Goal: Information Seeking & Learning: Learn about a topic

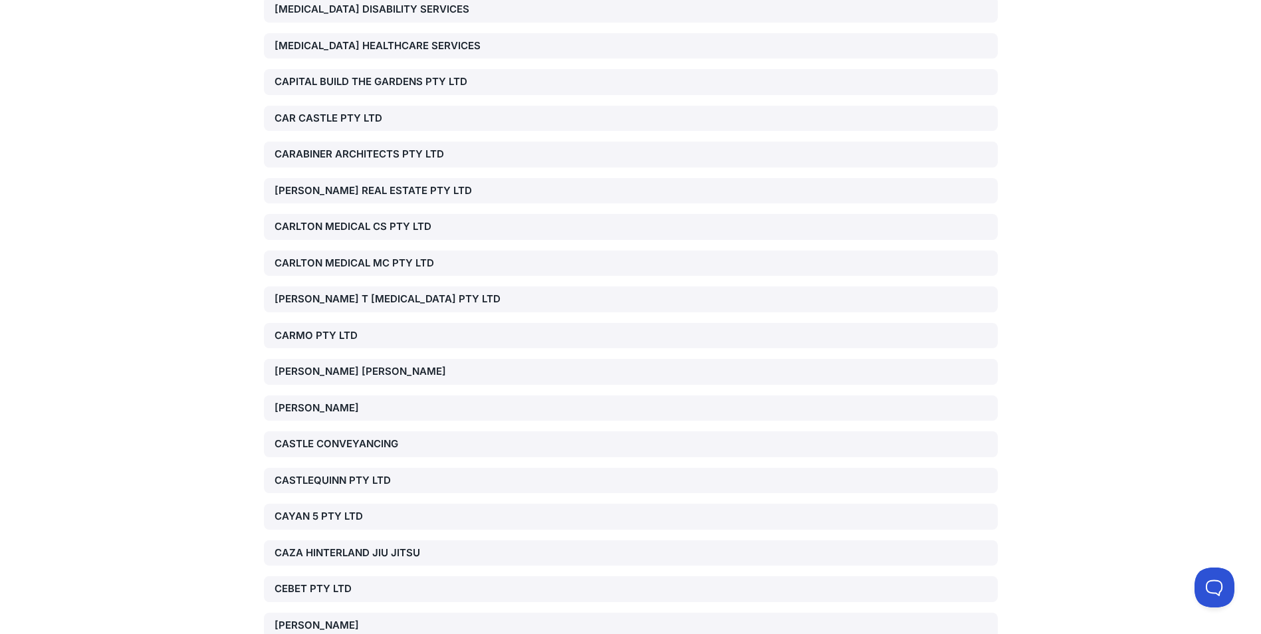
scroll to position [10798, 0]
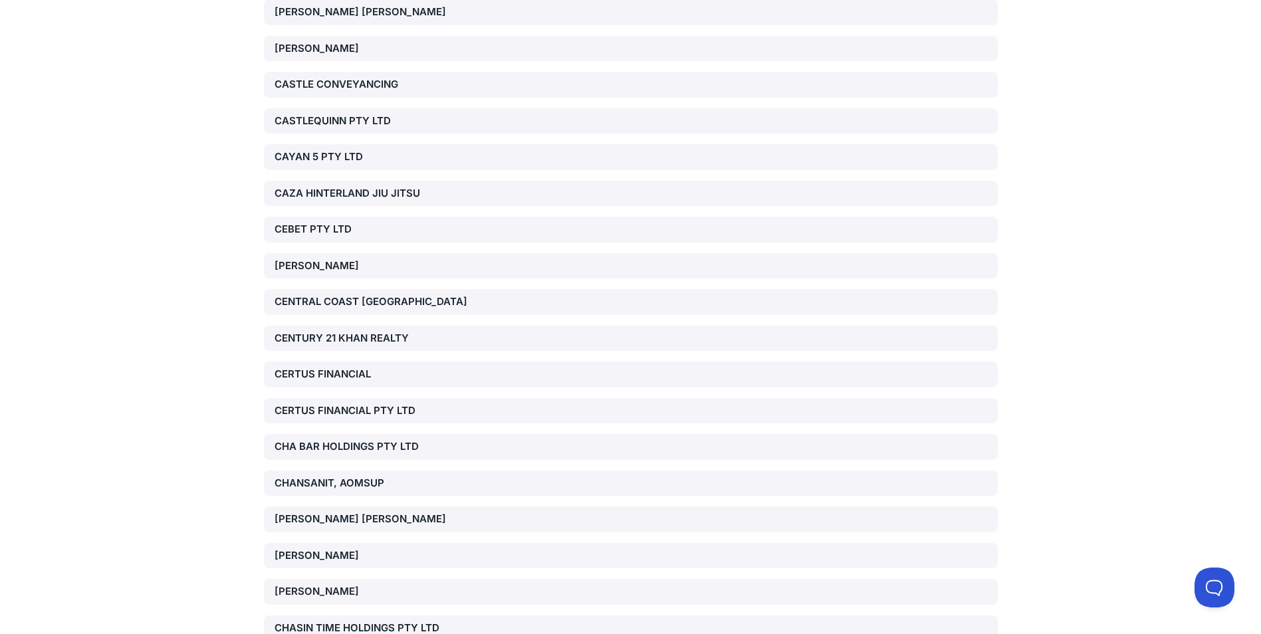
click at [304, 367] on div "CERTUS FINANCIAL" at bounding box center [392, 374] width 234 height 15
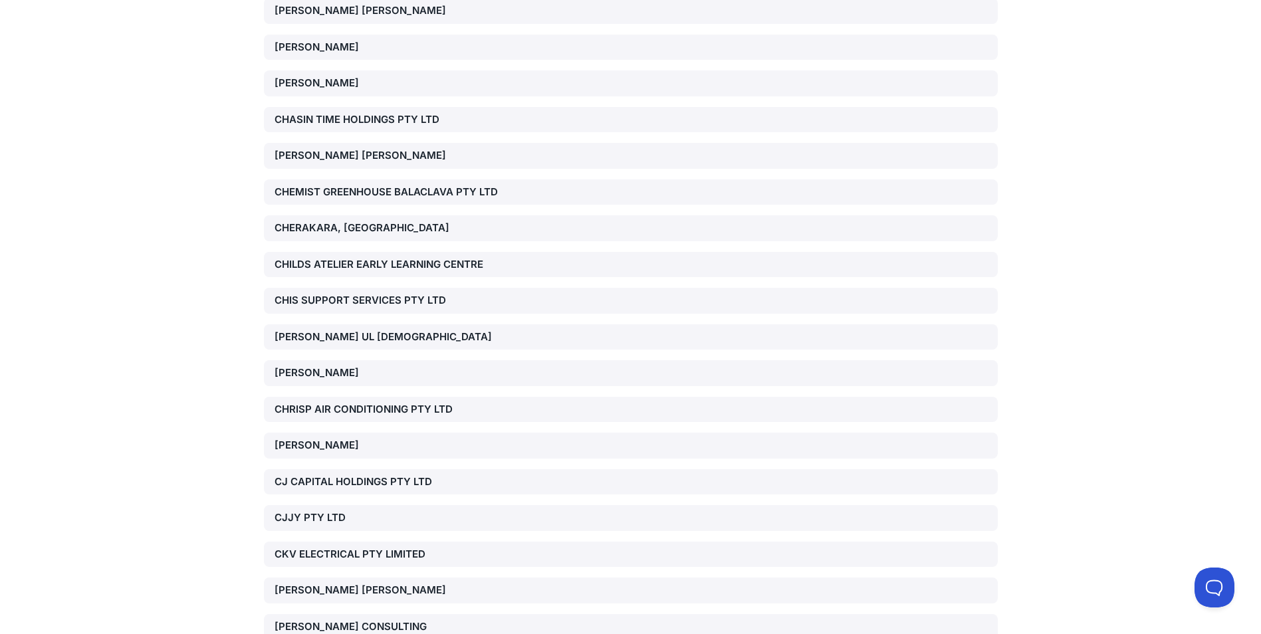
scroll to position [11330, 0]
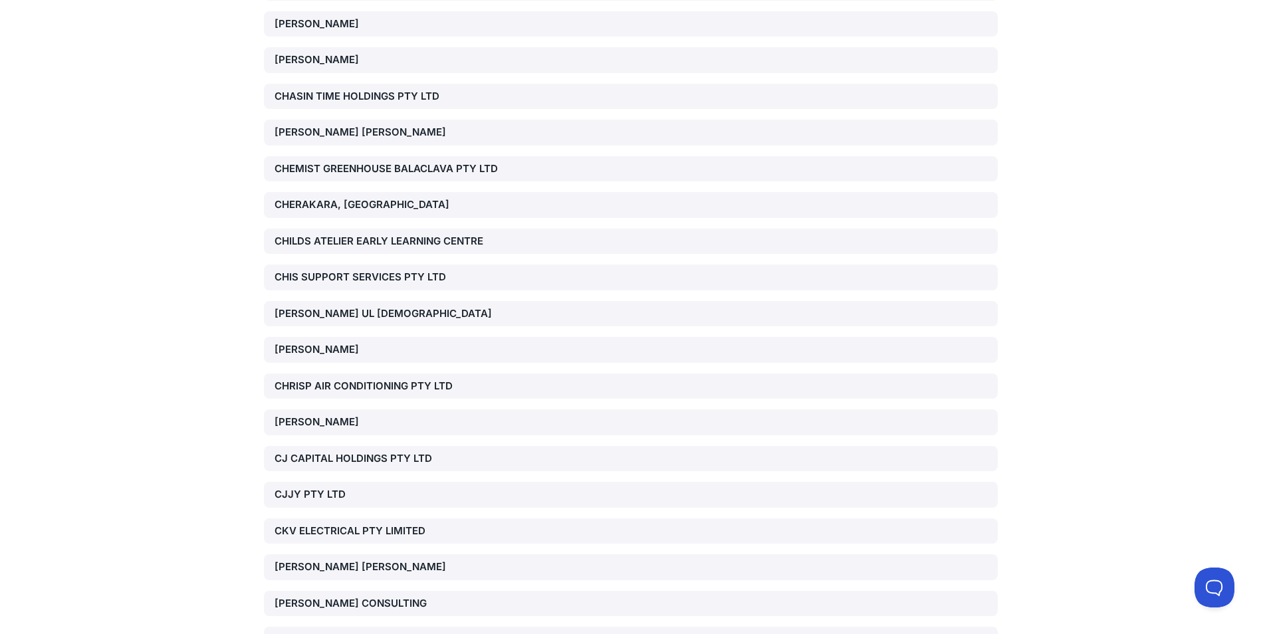
click at [298, 487] on div "CJJY PTY LTD" at bounding box center [392, 494] width 234 height 15
